Goal: Communication & Community: Answer question/provide support

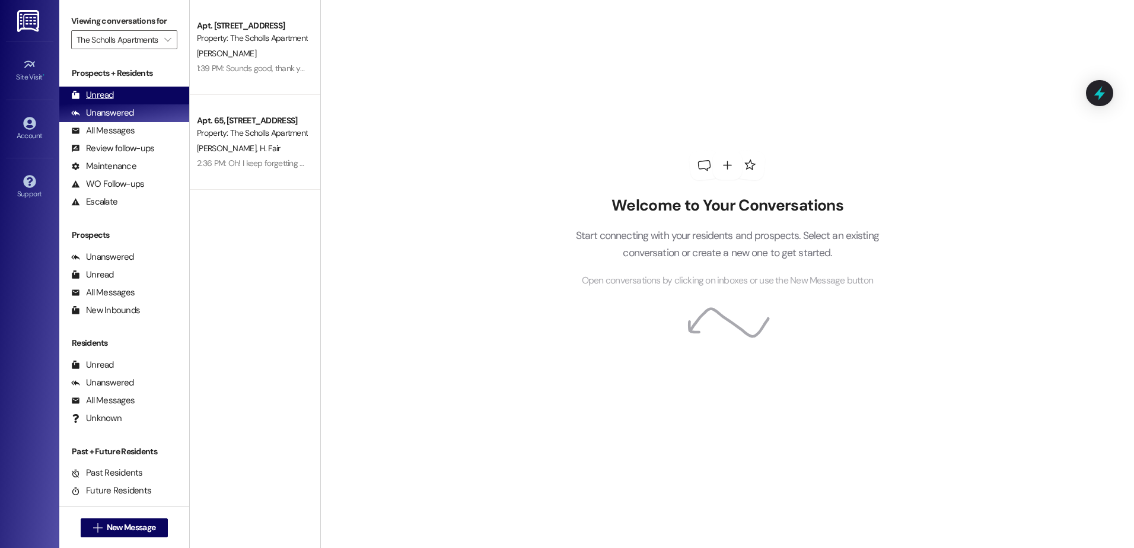
click at [98, 94] on div "Unread" at bounding box center [92, 95] width 43 height 12
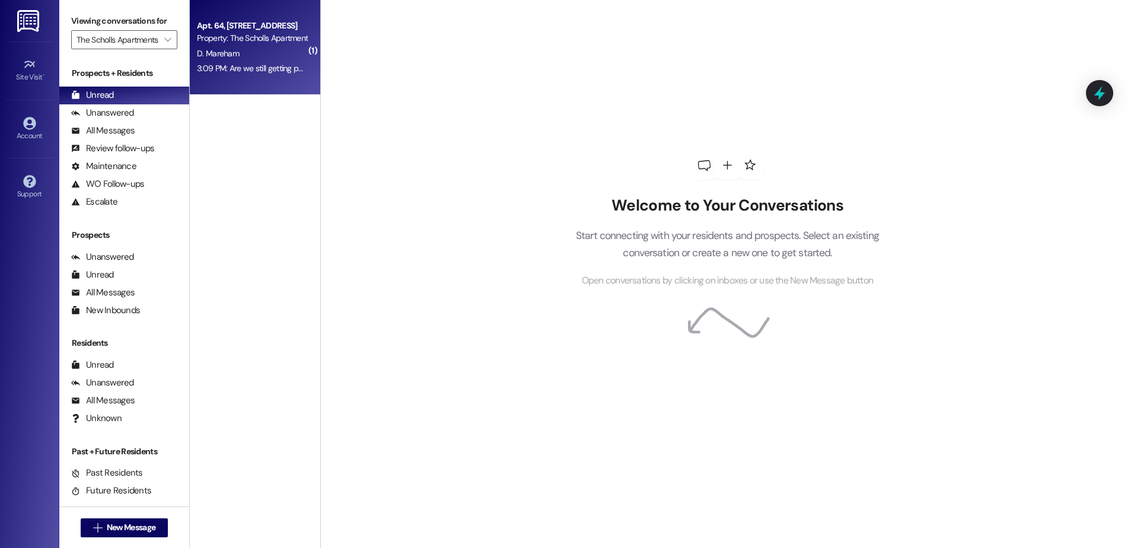
click at [245, 50] on div "D. Mareham" at bounding box center [252, 53] width 112 height 15
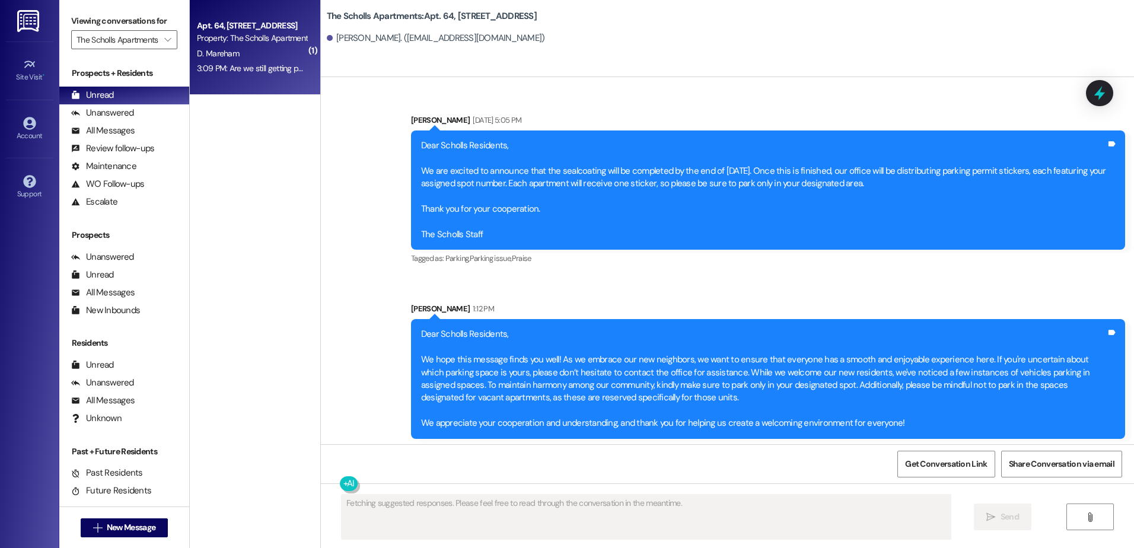
scroll to position [4841, 0]
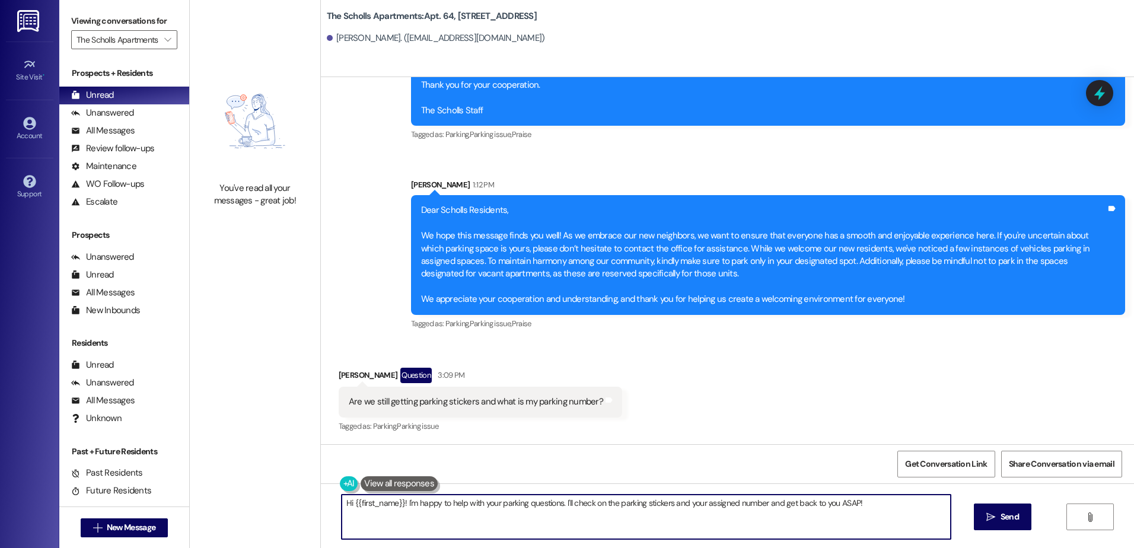
drag, startPoint x: 862, startPoint y: 507, endPoint x: 333, endPoint y: 518, distance: 529.8
click at [342, 518] on textarea "Hi {{first_name}}! I'm happy to help with your parking questions. I'll check on…" at bounding box center [646, 517] width 609 height 44
type textarea "Yes, they have been ordered once we receive the parking permit stickers they'll…"
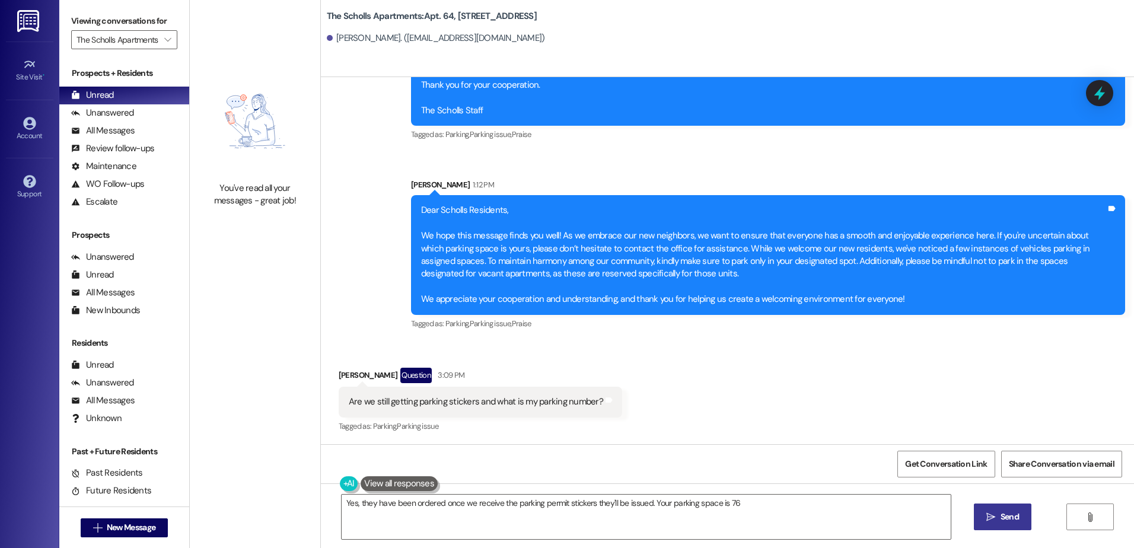
click at [990, 523] on span " Send" at bounding box center [1002, 517] width 37 height 12
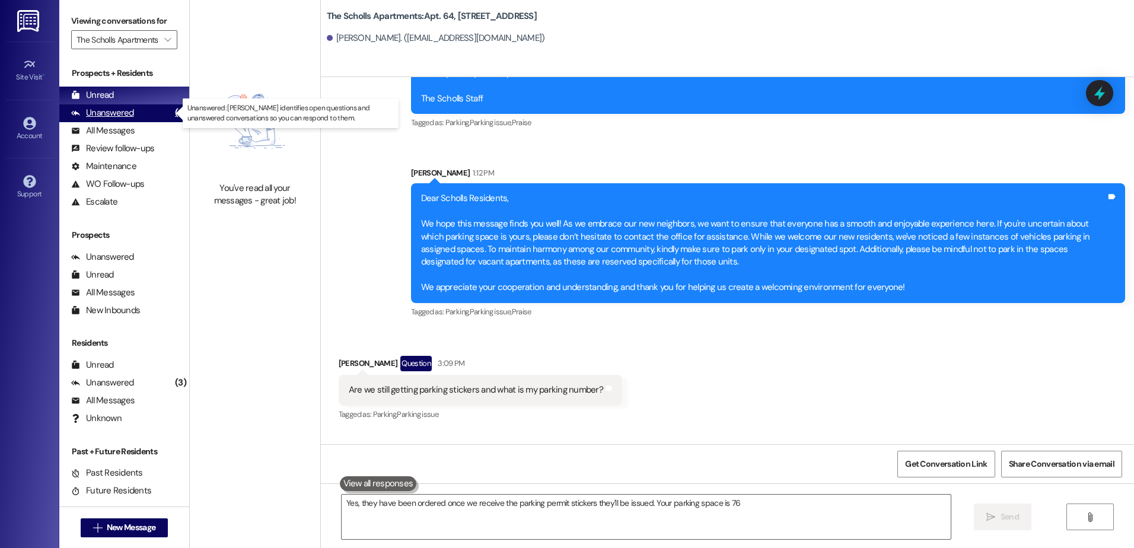
click at [127, 112] on div "Unanswered" at bounding box center [102, 113] width 63 height 12
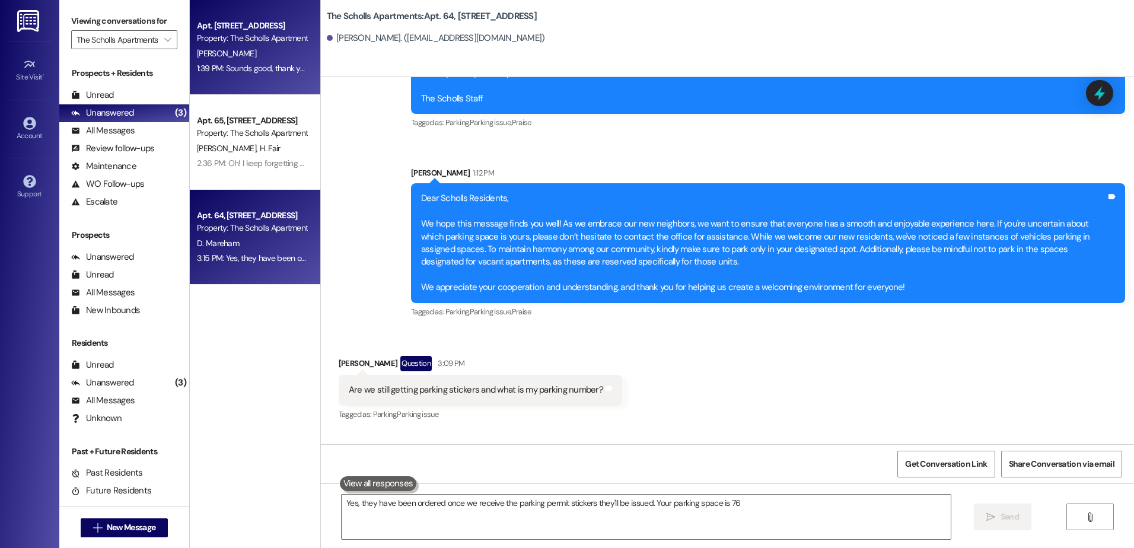
click at [211, 81] on div "Apt. 52, [STREET_ADDRESS] Property: The Scholls Apartments [PERSON_NAME] 1:39 P…" at bounding box center [255, 47] width 130 height 95
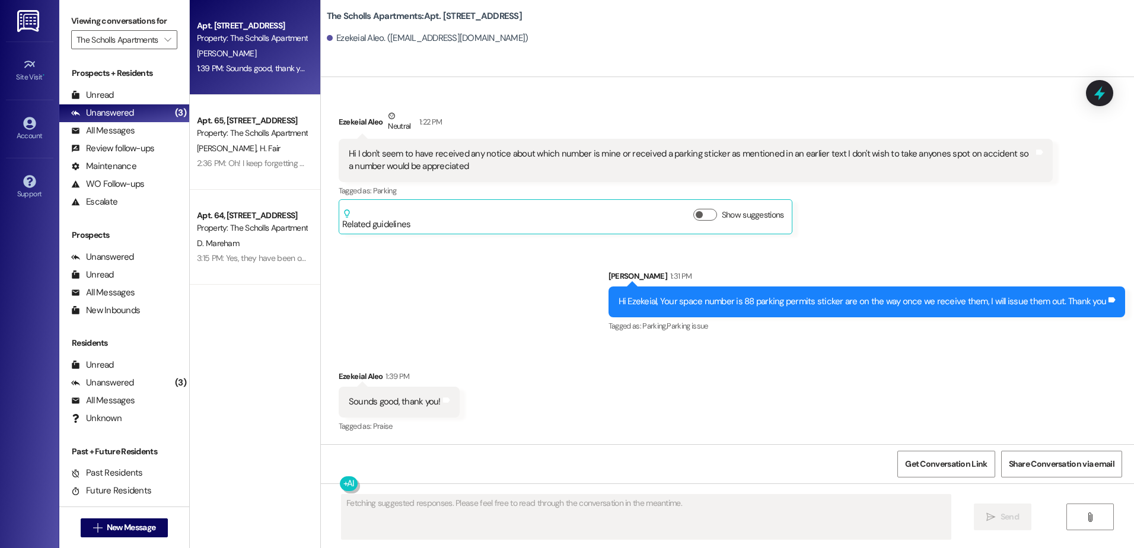
scroll to position [2056, 0]
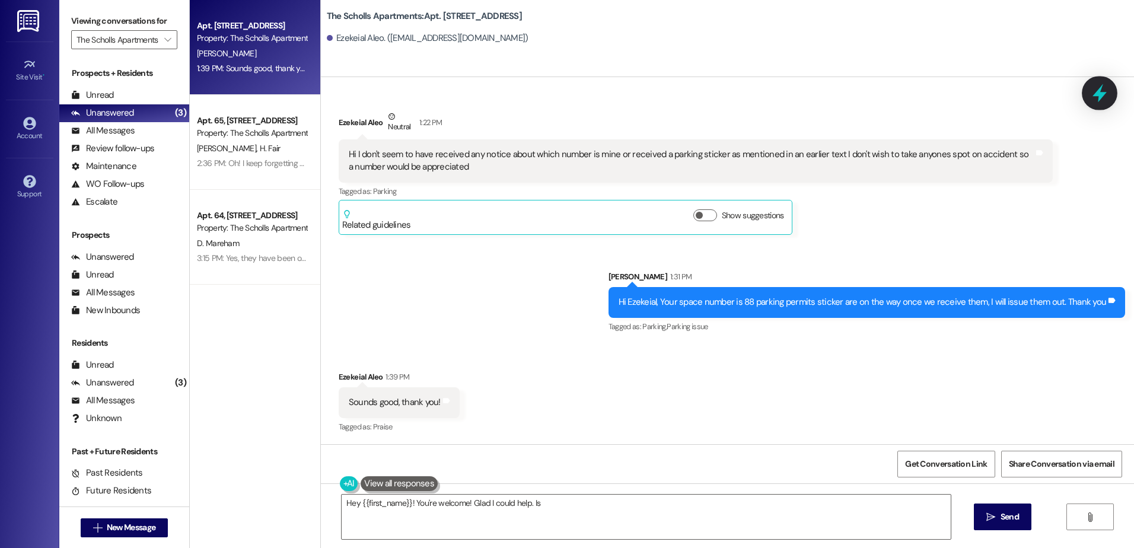
click at [1087, 93] on div at bounding box center [1100, 93] width 36 height 34
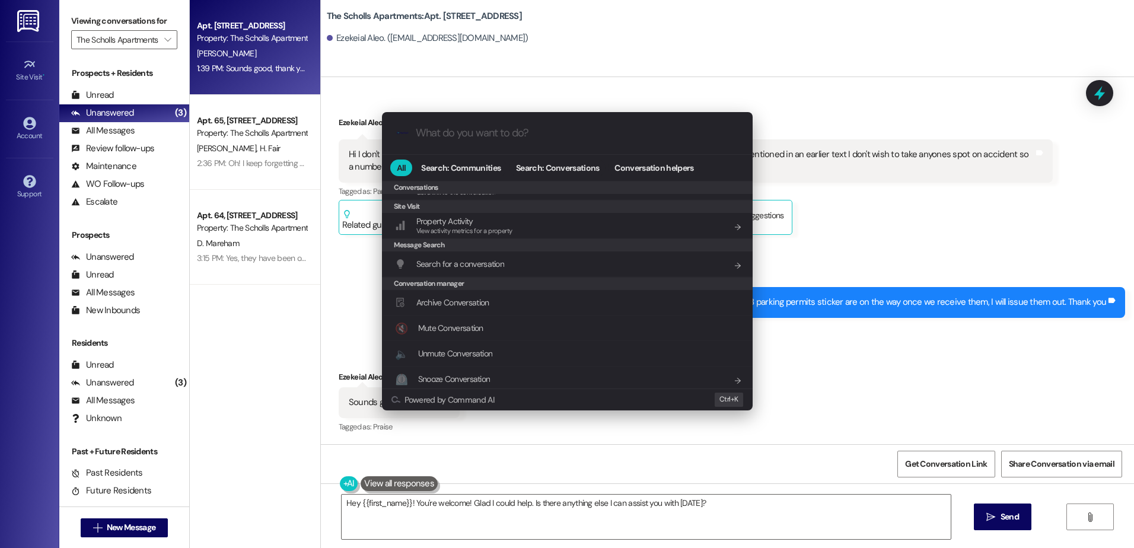
scroll to position [517, 0]
click at [526, 301] on div "Archive Conversation Add shortcut" at bounding box center [568, 298] width 347 height 13
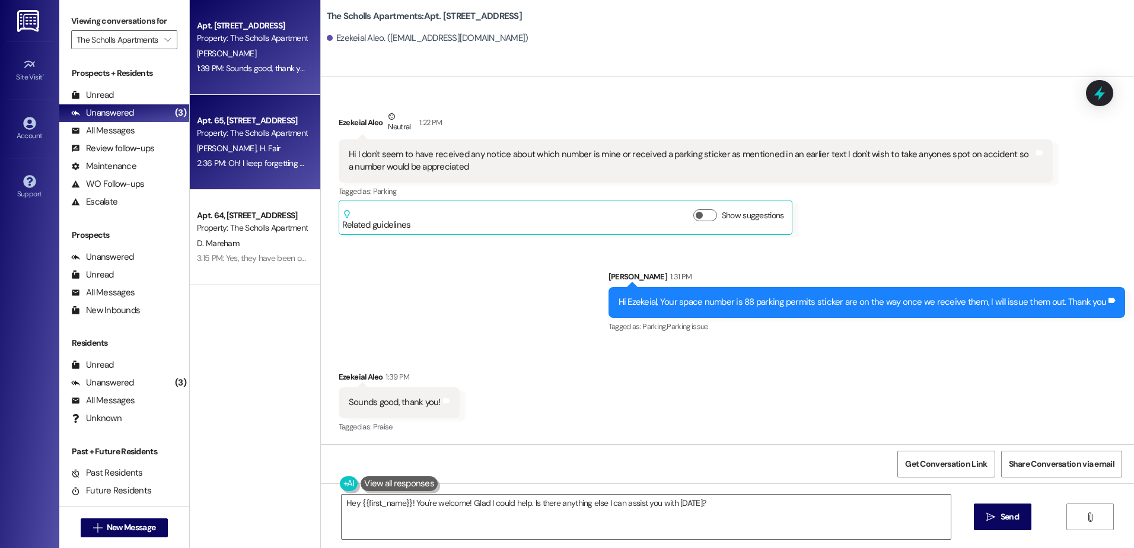
click at [214, 131] on div "Property: The Scholls Apartments" at bounding box center [252, 133] width 110 height 12
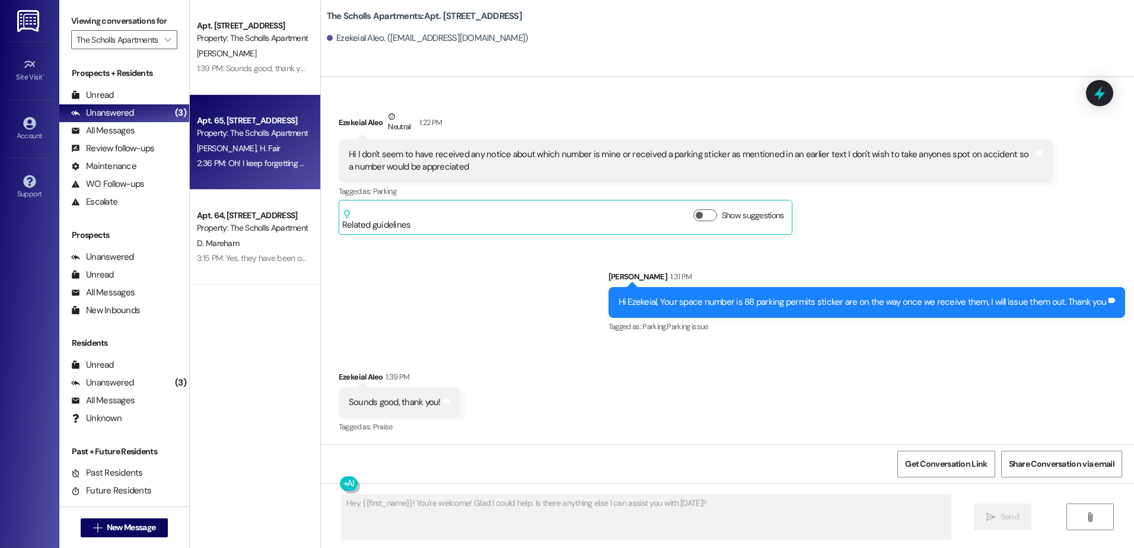
scroll to position [1397, 0]
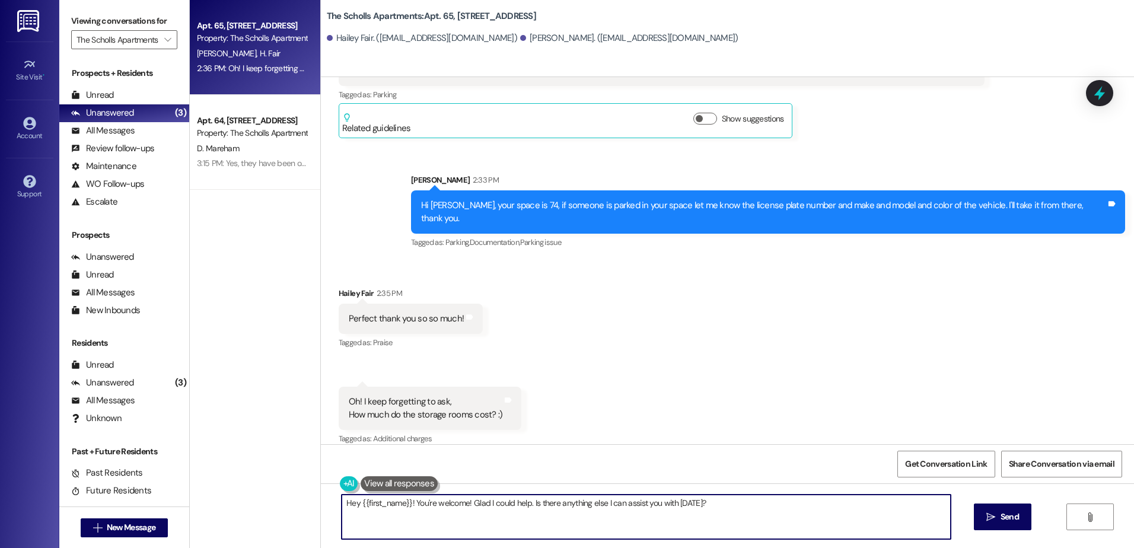
drag, startPoint x: 791, startPoint y: 498, endPoint x: 307, endPoint y: 537, distance: 485.6
click at [306, 538] on div "Apt. 65, [STREET_ADDRESS] Property: The Scholls Apartments [PERSON_NAME] H. Fai…" at bounding box center [662, 274] width 944 height 548
type textarea "They are $40 dollars a month. :)"
click at [982, 515] on button " Send" at bounding box center [1003, 517] width 58 height 27
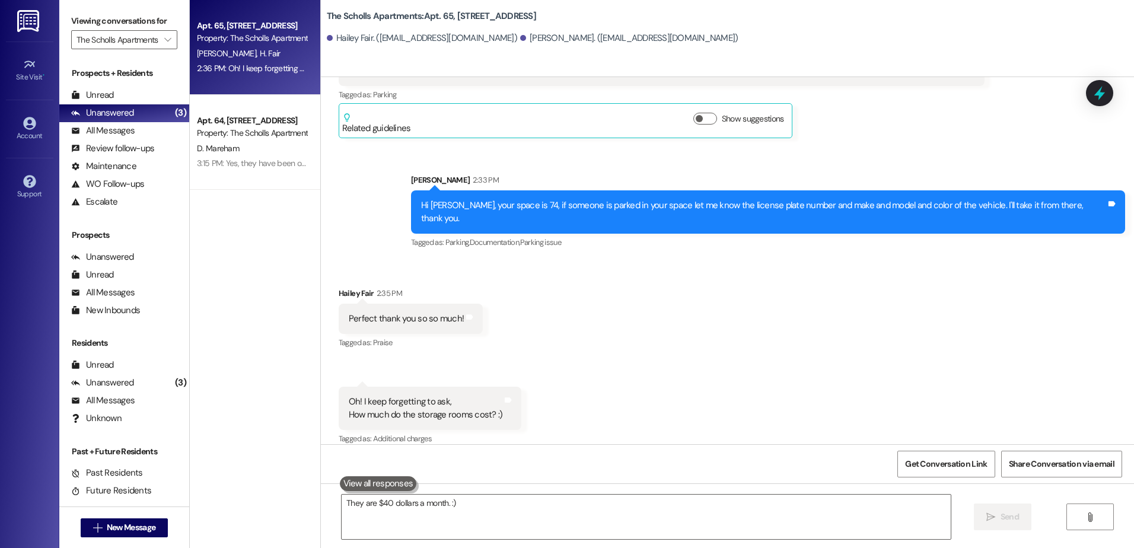
scroll to position [1480, 0]
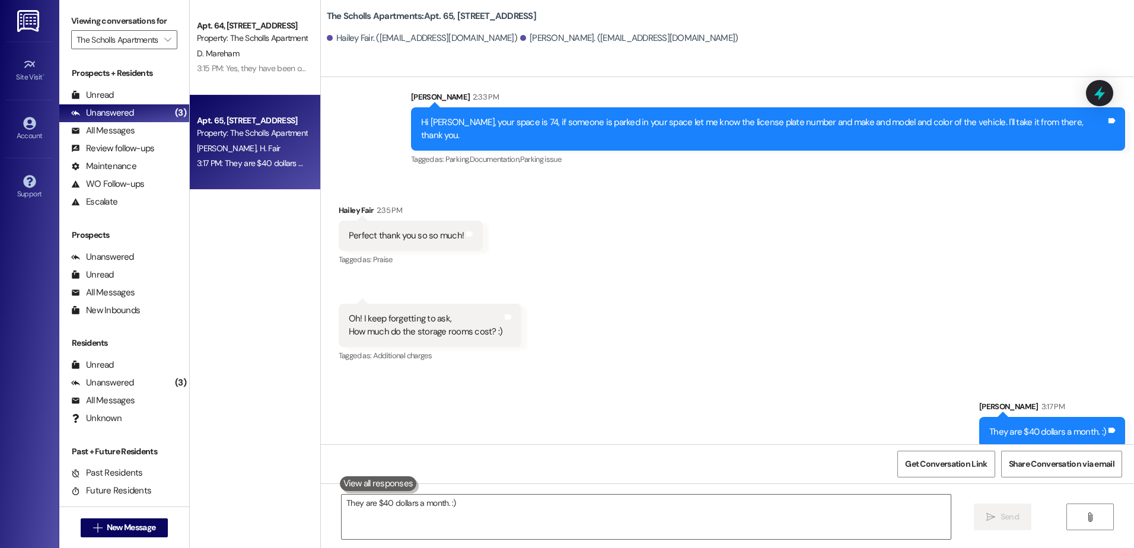
click at [256, 156] on div "3:17 PM: They are $40 dollars a month. :) 3:17 PM: They are $40 dollars a month…" at bounding box center [252, 163] width 112 height 15
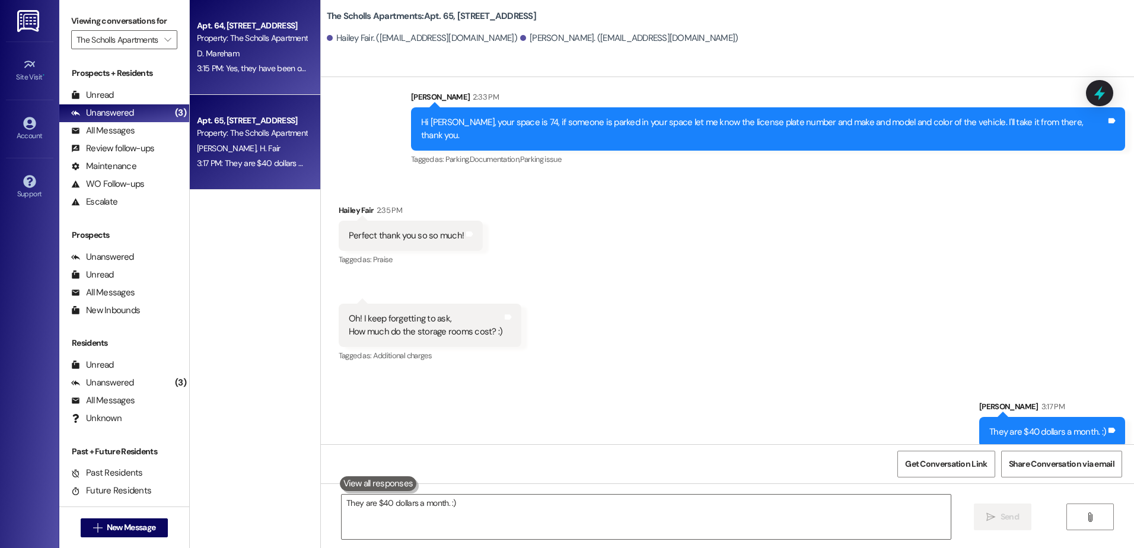
click at [234, 56] on div "D. Mareham" at bounding box center [252, 53] width 112 height 15
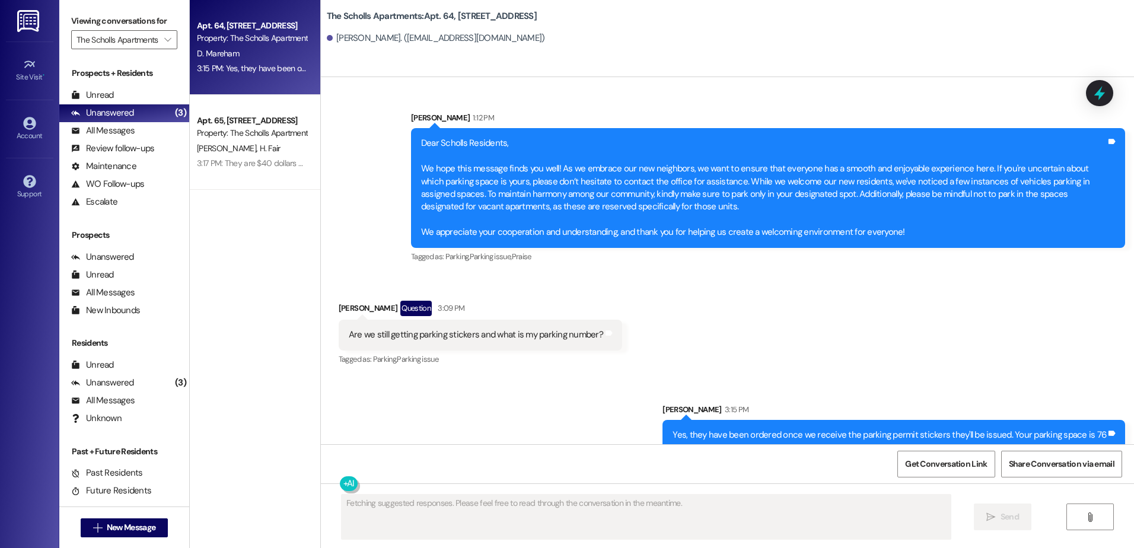
scroll to position [4942, 0]
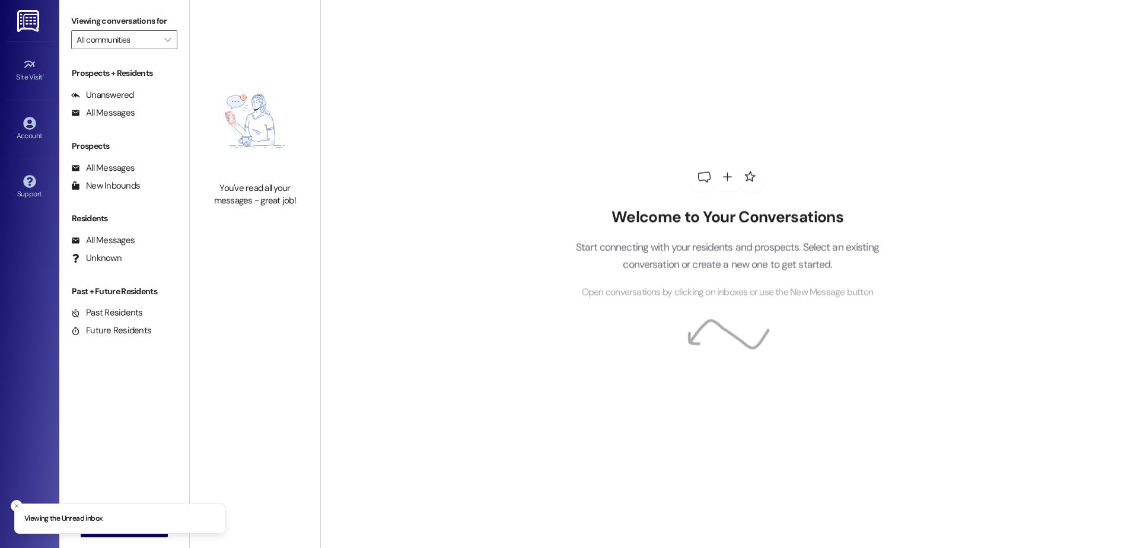
type input "The Scholls Apartments"
